Goal: Find specific page/section: Find specific page/section

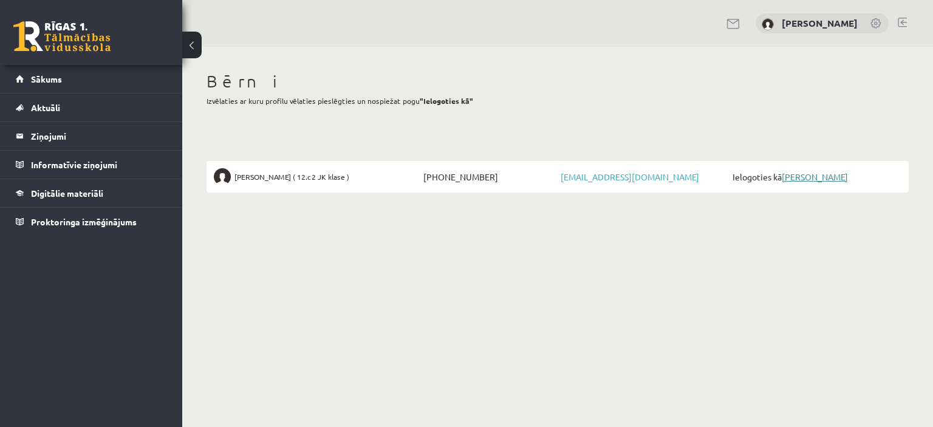
click at [807, 176] on link "[PERSON_NAME]" at bounding box center [815, 176] width 66 height 11
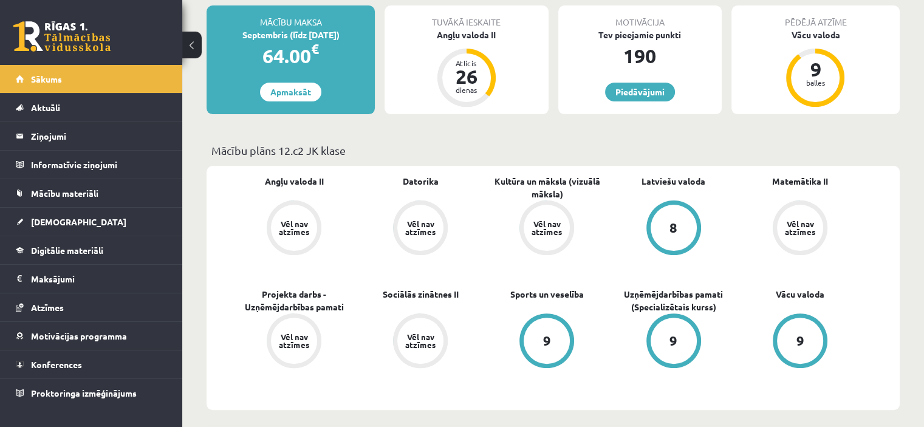
scroll to position [292, 0]
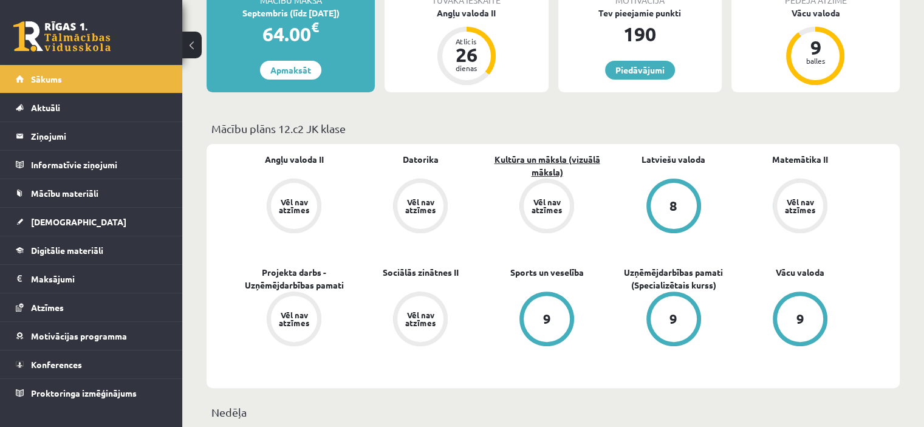
click at [552, 163] on link "Kultūra un māksla (vizuālā māksla)" at bounding box center [547, 166] width 126 height 26
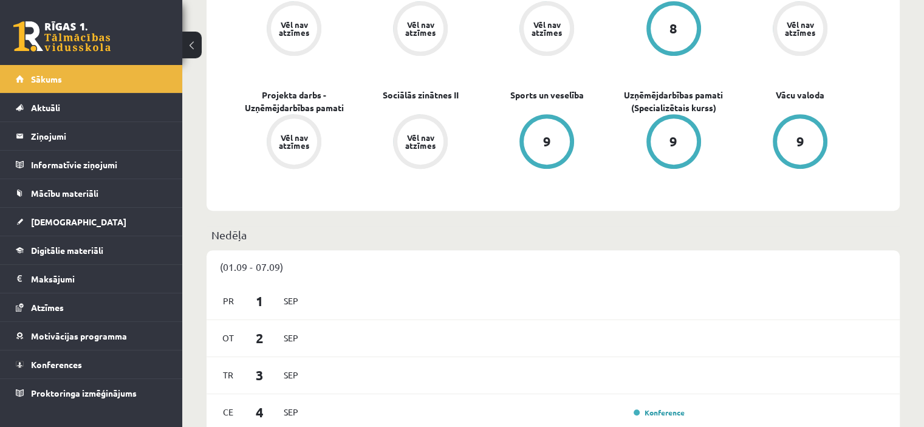
scroll to position [377, 0]
